Goal: Task Accomplishment & Management: Complete application form

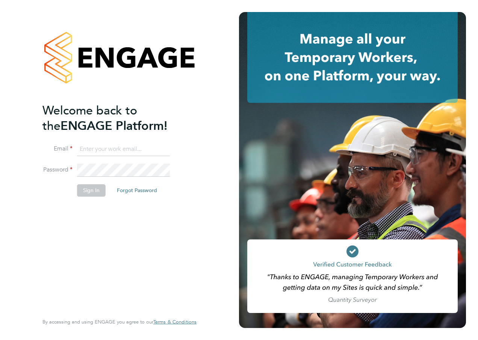
drag, startPoint x: 0, startPoint y: 0, endPoint x: 146, endPoint y: 150, distance: 209.2
click at [146, 150] on input at bounding box center [123, 150] width 93 height 14
type input "[EMAIL_ADDRESS][PERSON_NAME][DOMAIN_NAME]"
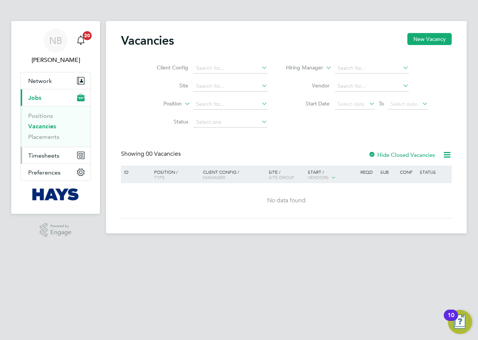
click at [41, 155] on span "Timesheets" at bounding box center [43, 155] width 31 height 7
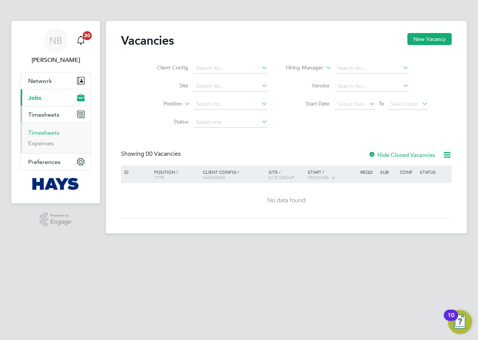
click at [42, 132] on link "Timesheets" at bounding box center [43, 132] width 31 height 7
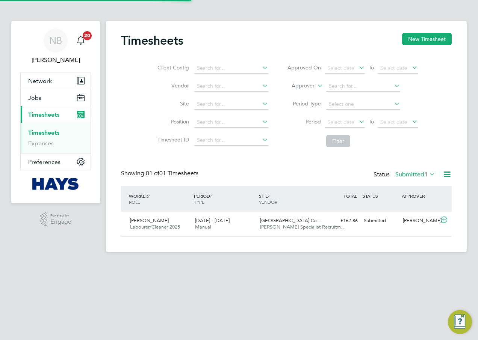
scroll to position [19, 65]
click at [238, 93] on div "Timesheets New Timesheet Client Config Vendor Site Position Timesheet ID Approv…" at bounding box center [286, 136] width 360 height 231
click at [188, 108] on li "Site" at bounding box center [212, 104] width 132 height 18
click at [205, 103] on input at bounding box center [231, 104] width 74 height 11
click at [226, 111] on li "Harrogat e Hospital (40CB06)" at bounding box center [230, 115] width 75 height 10
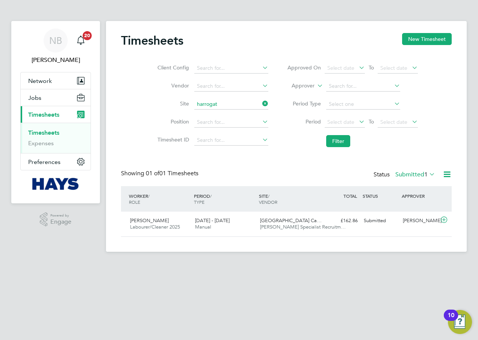
type input "Harrogate Hospital (40CB06)"
click at [327, 142] on button "Filter" at bounding box center [338, 141] width 24 height 12
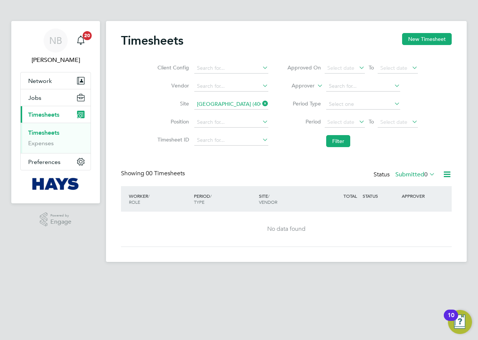
click at [398, 176] on label "Submitted 0" at bounding box center [415, 175] width 40 height 8
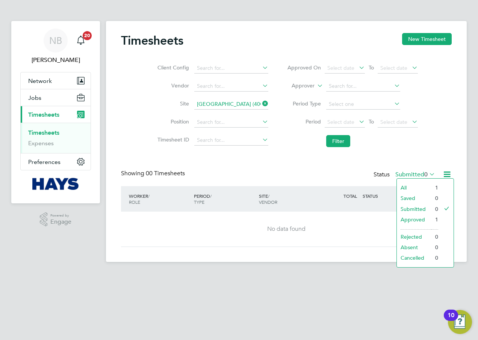
click at [411, 184] on li "All" at bounding box center [413, 187] width 35 height 11
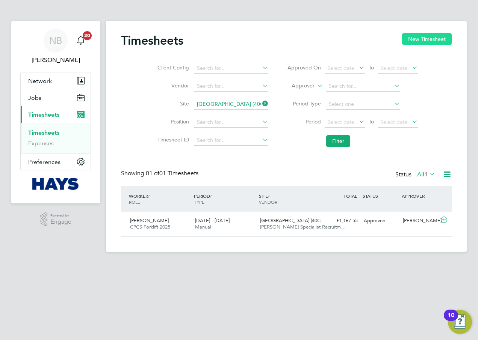
click at [413, 42] on button "New Timesheet" at bounding box center [427, 39] width 50 height 12
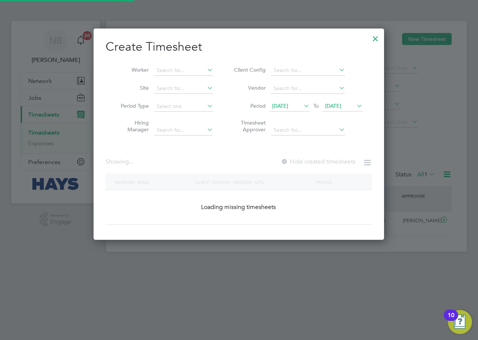
scroll to position [1427, 291]
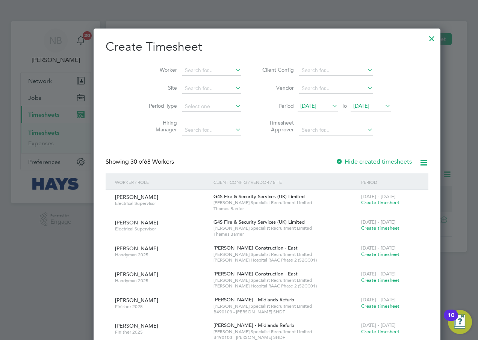
click at [425, 39] on div at bounding box center [432, 37] width 14 height 14
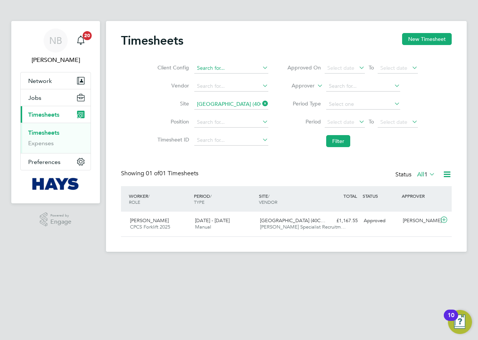
scroll to position [19, 65]
click at [238, 36] on div "Timesheets New Timesheet" at bounding box center [286, 44] width 330 height 23
click at [321, 32] on div "Timesheets New Timesheet Client Config Vendor Site Harrogate Hospital (40CB06) …" at bounding box center [286, 136] width 360 height 231
click at [219, 34] on div "Timesheets New Timesheet" at bounding box center [286, 44] width 330 height 23
click at [319, 33] on div "Timesheets New Timesheet Client Config Vendor Site Harrogate Hospital (40CB06) …" at bounding box center [286, 136] width 360 height 231
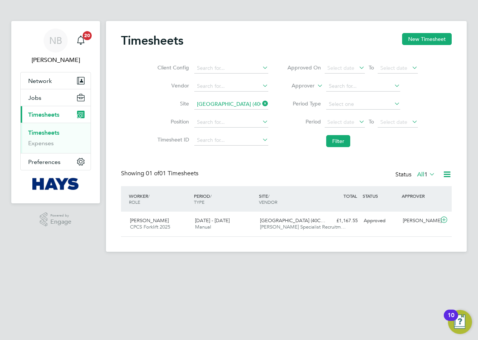
click at [253, 37] on div "Timesheets New Timesheet" at bounding box center [286, 44] width 330 height 23
drag, startPoint x: 304, startPoint y: 33, endPoint x: 238, endPoint y: 38, distance: 65.9
click at [303, 33] on div "Timesheets New Timesheet Client Config Vendor Site Harrogate Hospital (40CB06) …" at bounding box center [286, 136] width 360 height 231
click at [238, 38] on div "Timesheets New Timesheet" at bounding box center [286, 44] width 330 height 23
drag, startPoint x: 349, startPoint y: 48, endPoint x: 283, endPoint y: 48, distance: 66.4
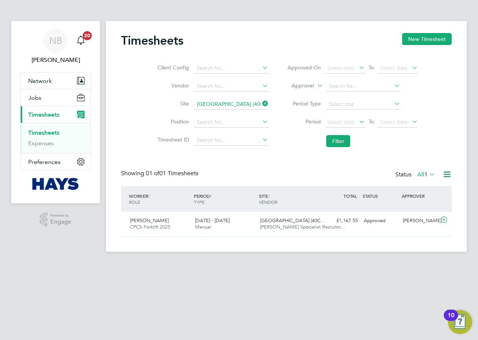
click at [345, 48] on div "Timesheets New Timesheet" at bounding box center [286, 44] width 330 height 23
click at [270, 48] on div "Timesheets New Timesheet" at bounding box center [286, 44] width 330 height 23
click at [419, 37] on button "New Timesheet" at bounding box center [427, 39] width 50 height 12
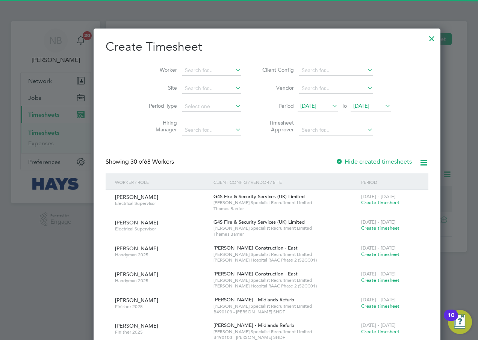
scroll to position [1427, 291]
click at [330, 104] on icon at bounding box center [330, 106] width 0 height 11
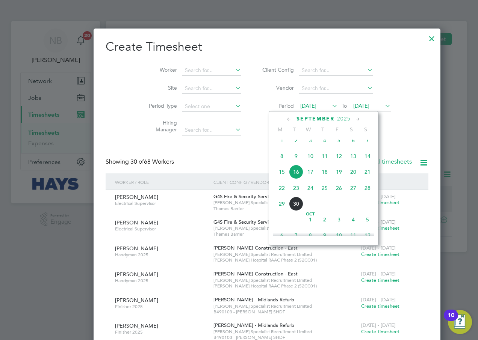
click at [352, 163] on span "13" at bounding box center [353, 156] width 14 height 14
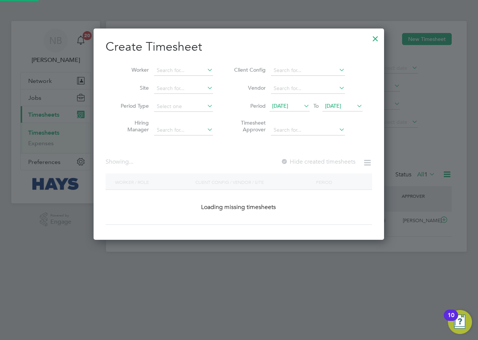
scroll to position [1492, 291]
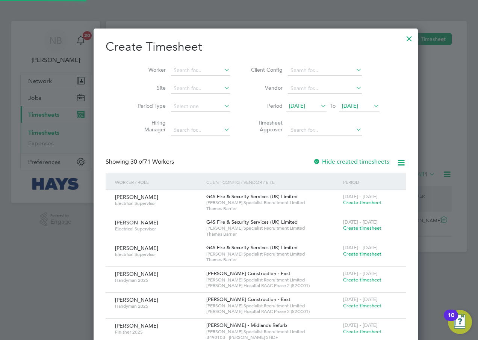
click at [372, 105] on icon at bounding box center [372, 106] width 0 height 11
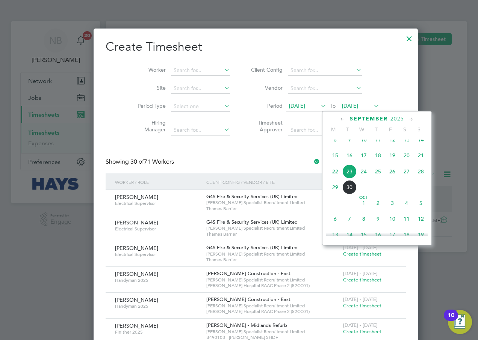
click at [392, 179] on span "26" at bounding box center [392, 171] width 14 height 14
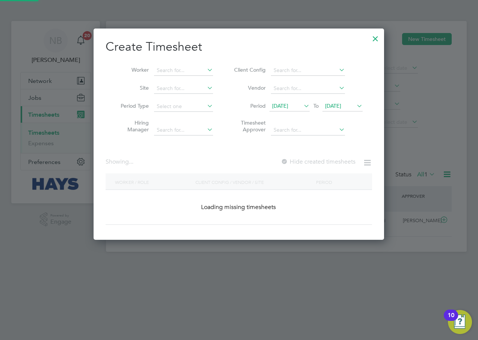
scroll to position [1492, 291]
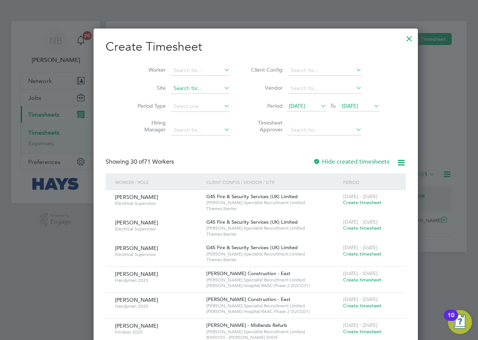
click at [171, 89] on input at bounding box center [200, 88] width 59 height 11
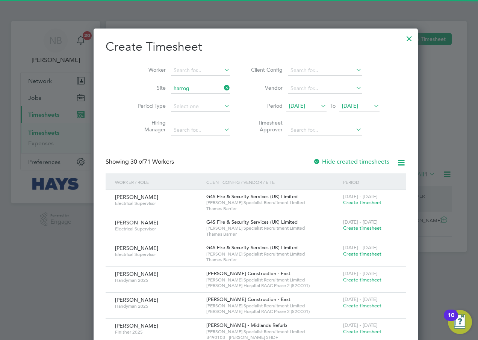
click at [185, 100] on li "Harrog ate Hospital (40CB06)" at bounding box center [204, 98] width 101 height 10
type input "Harrogate Hospital (40CB06)"
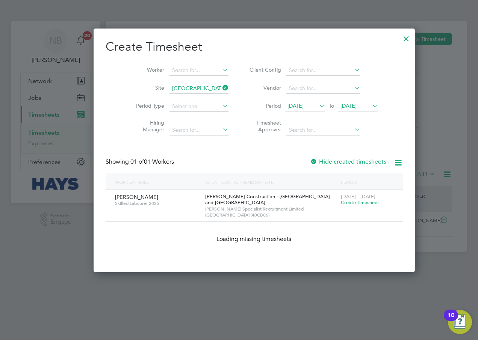
scroll to position [209, 291]
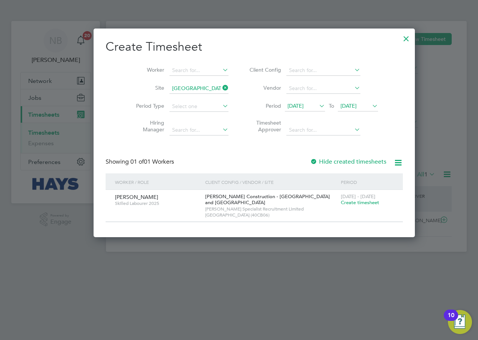
click at [310, 162] on div at bounding box center [314, 162] width 8 height 8
click at [221, 86] on icon at bounding box center [221, 88] width 0 height 11
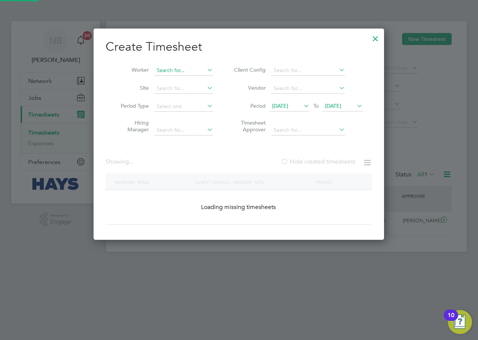
click at [188, 72] on input at bounding box center [183, 70] width 59 height 11
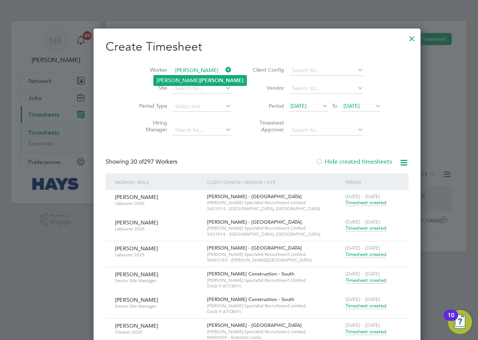
click at [200, 79] on b "Townsend" at bounding box center [222, 80] width 44 height 6
type input "Daniel Townsend"
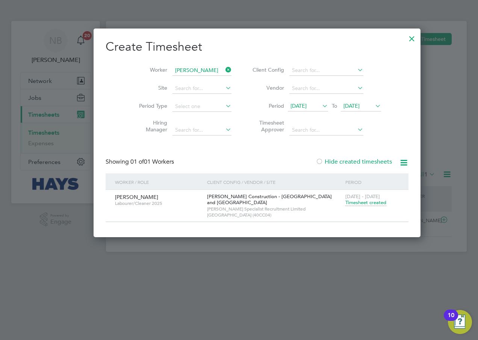
click at [345, 200] on span "Timesheet created" at bounding box center [365, 202] width 41 height 7
click at [345, 203] on span "Timesheet created" at bounding box center [365, 202] width 41 height 7
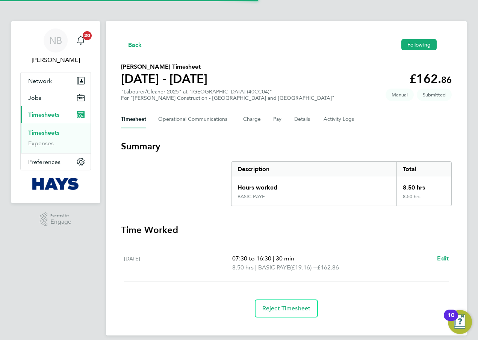
click at [279, 205] on div "BASIC PAYE" at bounding box center [313, 200] width 165 height 12
